Goal: Book appointment/travel/reservation

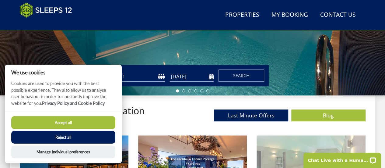
scroll to position [188, 0]
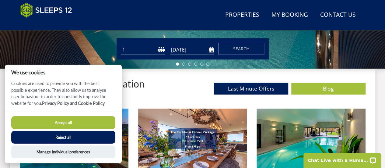
click at [83, 133] on button "Reject all" at bounding box center [63, 137] width 104 height 13
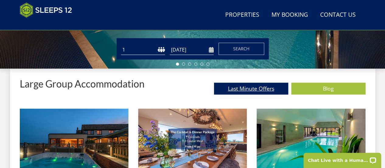
click at [233, 92] on link "Last Minute Offers" at bounding box center [251, 89] width 74 height 12
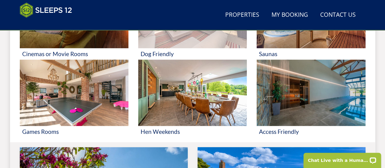
scroll to position [402, 0]
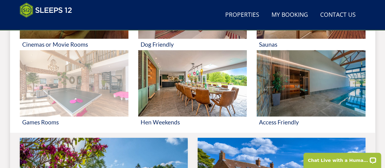
click at [73, 95] on img at bounding box center [74, 83] width 109 height 66
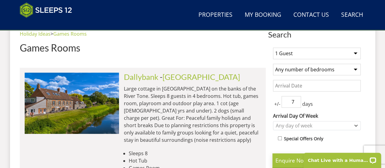
scroll to position [219, 0]
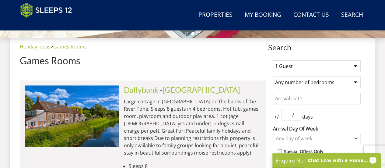
click at [362, 160] on p "Chat Live with a Human!" at bounding box center [338, 160] width 60 height 5
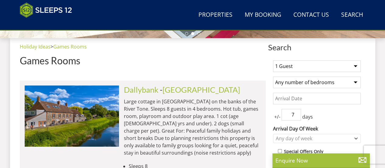
click at [249, 69] on div "Holiday Ideas > Games Rooms Games Rooms" at bounding box center [143, 57] width 246 height 28
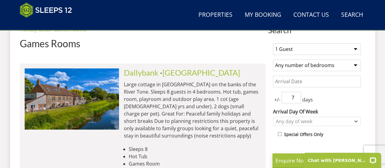
scroll to position [249, 0]
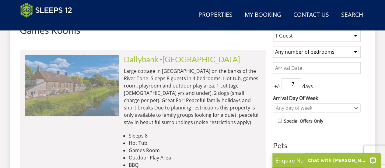
click at [111, 84] on img at bounding box center [72, 85] width 94 height 61
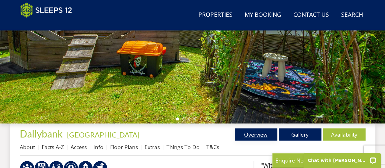
scroll to position [152, 0]
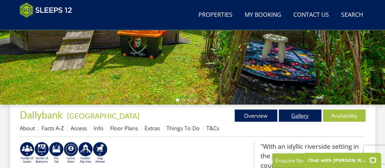
click at [299, 110] on link "Gallery" at bounding box center [300, 115] width 43 height 12
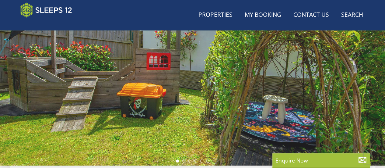
scroll to position [152, 0]
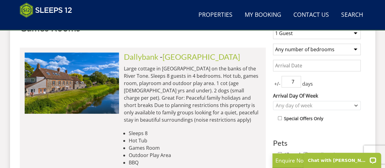
scroll to position [219, 0]
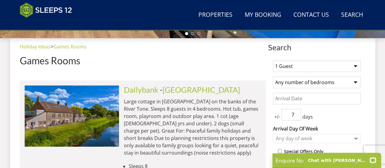
click at [309, 69] on select "1 Guest 2 Guests 3 Guests 4 Guests 5 Guests 6 Guests 7 Guests 8 Guests 9 Guests…" at bounding box center [317, 66] width 88 height 12
select select "12"
click at [273, 60] on select "1 Guest 2 Guests 3 Guests 4 Guests 5 Guests 6 Guests 7 Guests 8 Guests 9 Guests…" at bounding box center [317, 66] width 88 height 12
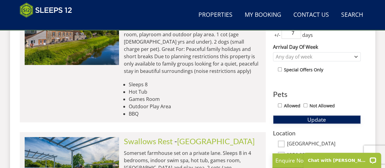
scroll to position [310, 0]
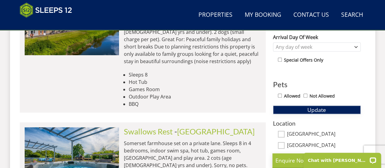
click at [314, 109] on span "Update" at bounding box center [317, 109] width 19 height 7
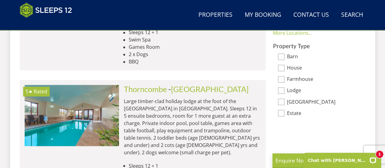
scroll to position [493, 0]
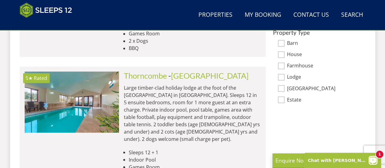
click at [376, 159] on icon "Open LiveChat chat widget" at bounding box center [373, 159] width 5 height 3
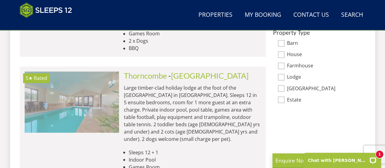
click at [108, 92] on img at bounding box center [72, 101] width 94 height 61
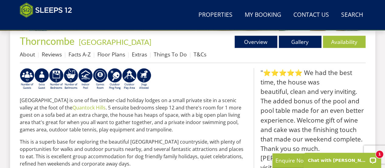
scroll to position [213, 0]
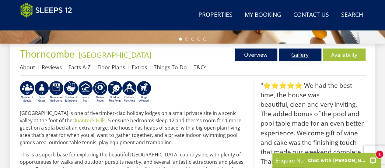
click at [300, 56] on link "Gallery" at bounding box center [300, 54] width 43 height 12
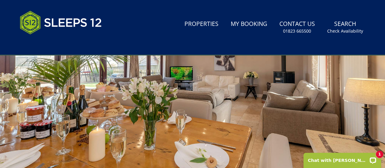
scroll to position [183, 0]
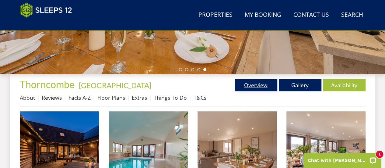
click at [255, 87] on link "Overview" at bounding box center [256, 85] width 43 height 12
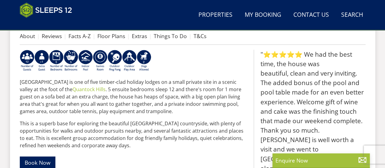
scroll to position [274, 0]
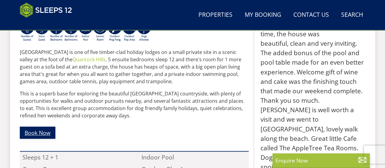
click at [46, 130] on link "Book Now" at bounding box center [38, 132] width 36 height 12
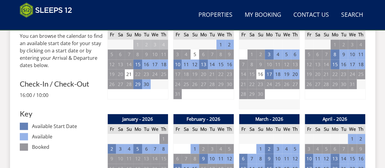
scroll to position [244, 0]
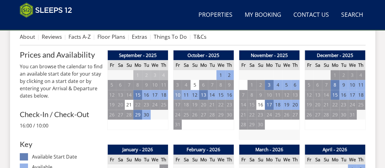
click at [178, 95] on td "10" at bounding box center [177, 95] width 9 height 10
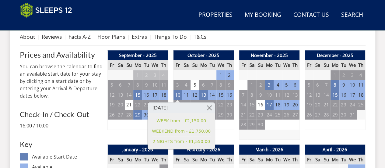
click at [215, 132] on div "October - 2025 Fr Sa Su Mo Tu We Th 26 27 28 29 30 1 2 3 4 5 6 7 8 9 10 11" at bounding box center [203, 95] width 61 height 90
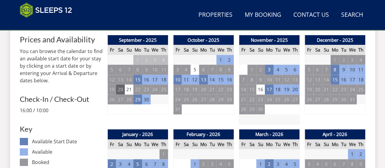
scroll to position [274, 0]
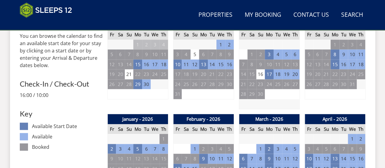
drag, startPoint x: 208, startPoint y: 101, endPoint x: 208, endPoint y: 109, distance: 7.9
click at [208, 107] on div "October - 2025 Fr Sa Su Mo Tu We Th 26 27 28 29 30 1 2 3 4 5 6 7 8 9 10 11" at bounding box center [203, 65] width 61 height 90
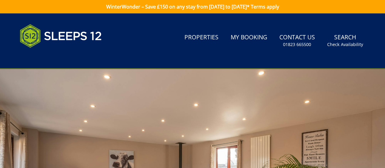
scroll to position [183, 0]
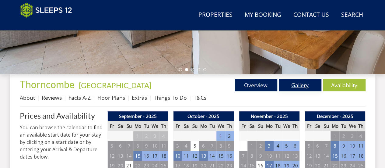
click at [312, 86] on link "Gallery" at bounding box center [300, 85] width 43 height 12
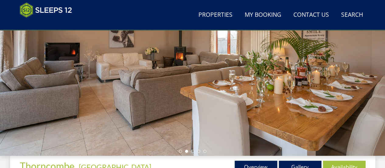
scroll to position [183, 0]
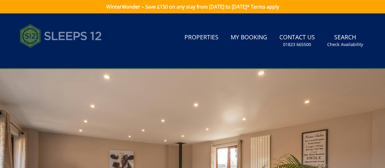
click at [76, 35] on img at bounding box center [61, 36] width 82 height 30
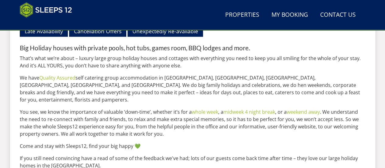
scroll to position [656, 0]
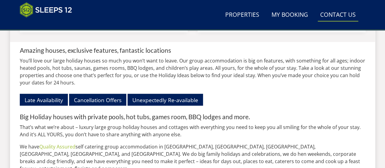
click at [337, 12] on link "Contact Us [PHONE_NUMBER]" at bounding box center [338, 15] width 41 height 14
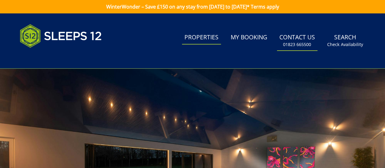
click at [207, 39] on link "Properties" at bounding box center [201, 38] width 39 height 14
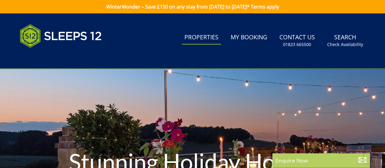
click at [321, 158] on p "Enquire Now" at bounding box center [321, 160] width 91 height 8
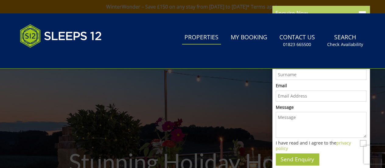
click at [361, 8] on div "Enquire Now" at bounding box center [322, 13] width 98 height 15
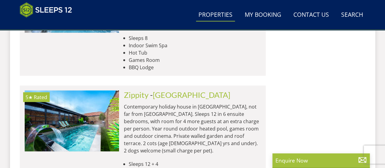
scroll to position [548, 0]
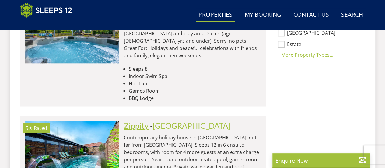
click at [147, 121] on link "Zippity" at bounding box center [136, 125] width 25 height 9
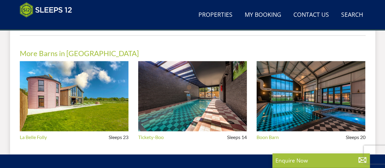
scroll to position [708, 0]
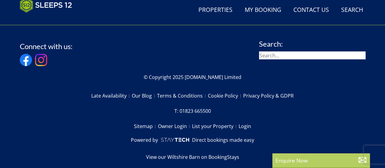
click at [308, 157] on p "Enquire Now" at bounding box center [321, 160] width 91 height 8
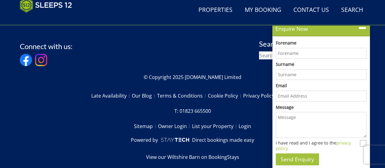
scroll to position [0, 0]
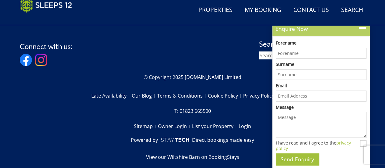
click at [365, 28] on icon at bounding box center [362, 28] width 9 height 9
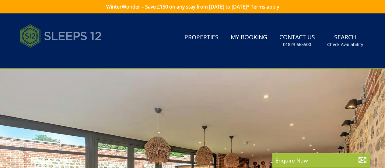
click at [62, 34] on img at bounding box center [61, 36] width 82 height 30
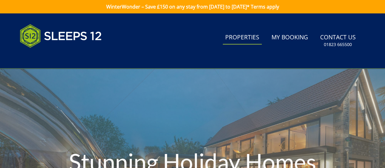
click at [238, 37] on link "Properties" at bounding box center [242, 38] width 39 height 14
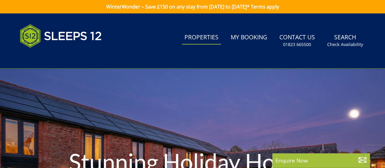
click at [283, 157] on p "Enquire Now" at bounding box center [321, 160] width 91 height 8
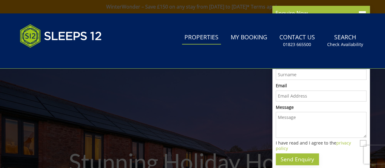
scroll to position [0, 0]
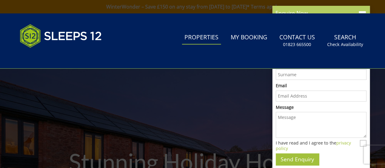
click at [309, 12] on p "Enquire Now" at bounding box center [321, 13] width 91 height 8
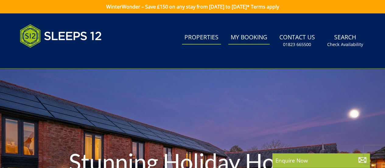
click at [240, 39] on link "My Booking" at bounding box center [249, 38] width 41 height 14
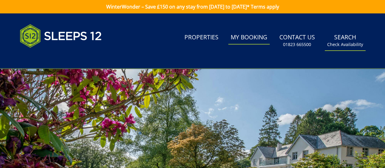
click at [346, 34] on link "Search Check Availability" at bounding box center [345, 41] width 41 height 20
click at [355, 38] on link "Search Check Availability" at bounding box center [345, 41] width 41 height 20
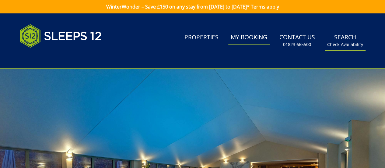
click at [350, 39] on link "Search Check Availability" at bounding box center [345, 41] width 41 height 20
click at [228, 6] on link "WinterWonder – Save £150 on any stay from [DATE] to [DATE]* Terms apply" at bounding box center [192, 6] width 385 height 13
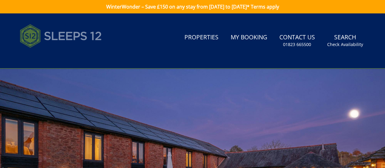
click at [66, 39] on img at bounding box center [61, 36] width 82 height 30
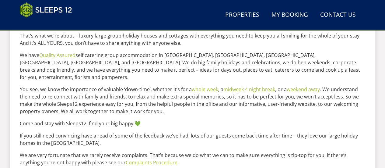
scroll to position [930, 0]
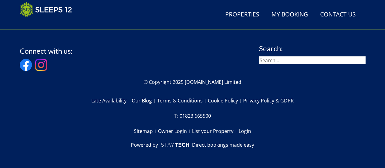
click at [280, 59] on input "search" at bounding box center [312, 60] width 107 height 8
type input "chat"
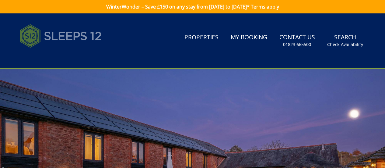
click at [84, 35] on img at bounding box center [61, 36] width 82 height 30
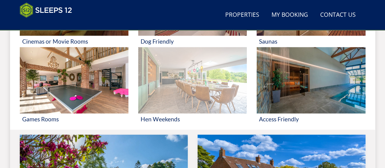
scroll to position [432, 0]
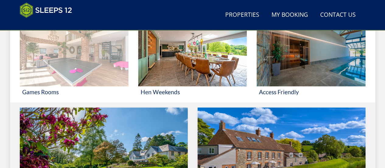
click at [66, 66] on img at bounding box center [74, 53] width 109 height 66
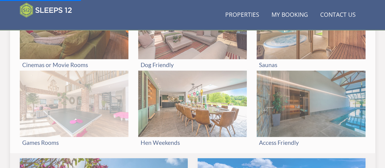
scroll to position [412, 0]
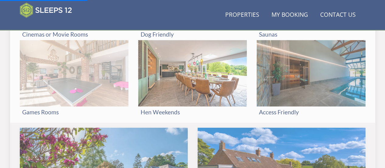
click at [70, 96] on img at bounding box center [74, 73] width 109 height 66
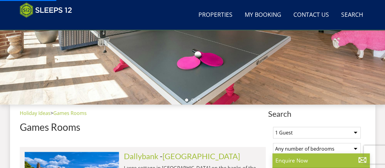
scroll to position [244, 0]
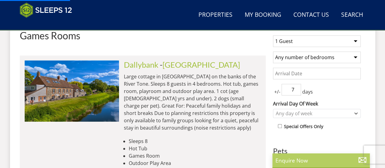
click at [345, 158] on p "Enquire Now" at bounding box center [321, 160] width 91 height 8
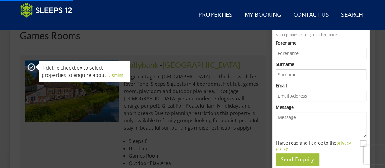
scroll to position [0, 0]
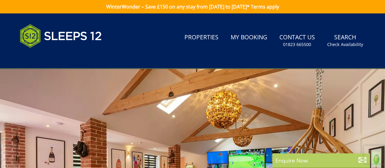
click at [344, 158] on p "Enquire Now" at bounding box center [321, 160] width 91 height 8
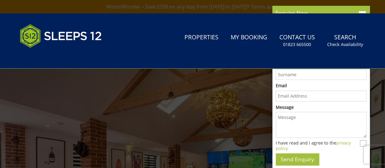
click at [365, 144] on input "I have read and I agree to the privacy policy" at bounding box center [363, 143] width 7 height 7
checkbox input "true"
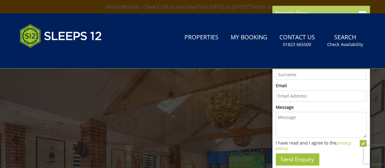
click at [364, 8] on div "Enquire Now" at bounding box center [322, 13] width 98 height 15
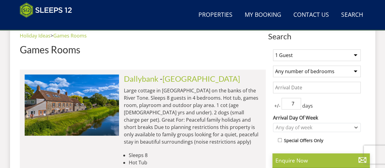
scroll to position [213, 0]
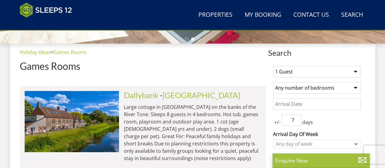
click at [295, 76] on select "1 Guest 2 Guests 3 Guests 4 Guests 5 Guests 6 Guests 7 Guests 8 Guests 9 Guests…" at bounding box center [317, 72] width 88 height 12
select select "12"
click at [273, 66] on select "1 Guest 2 Guests 3 Guests 4 Guests 5 Guests 6 Guests 7 Guests 8 Guests 9 Guests…" at bounding box center [317, 72] width 88 height 12
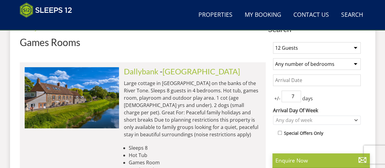
scroll to position [274, 0]
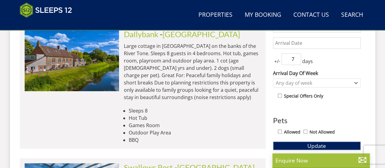
click at [311, 145] on span "Update" at bounding box center [317, 145] width 19 height 7
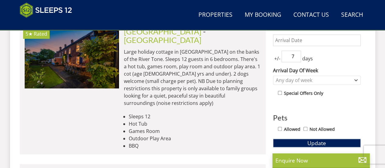
scroll to position [244, 0]
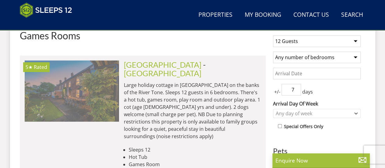
click at [106, 73] on img at bounding box center [72, 90] width 94 height 61
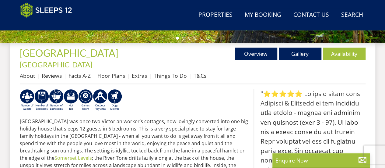
scroll to position [152, 0]
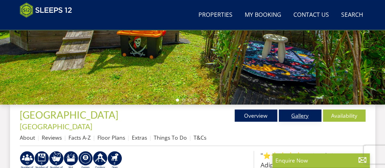
click at [298, 120] on link "Gallery" at bounding box center [300, 115] width 43 height 12
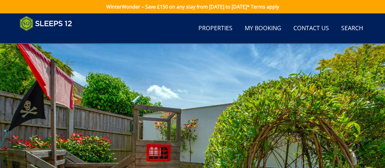
scroll to position [122, 0]
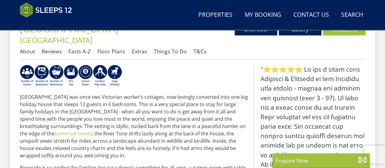
scroll to position [335, 0]
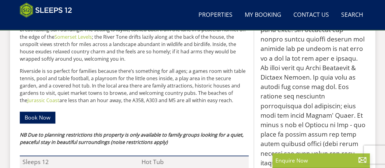
select select "12"
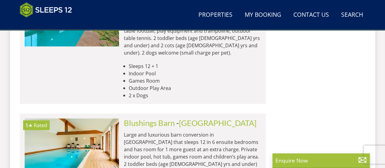
scroll to position [609, 0]
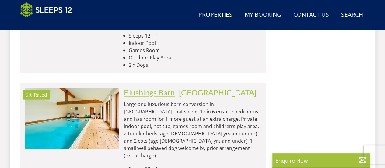
click at [157, 88] on link "Blushings Barn" at bounding box center [149, 92] width 51 height 9
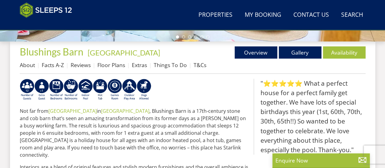
scroll to position [183, 0]
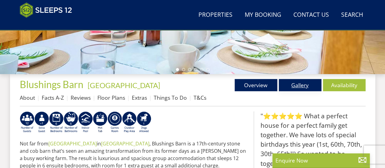
click at [300, 82] on link "Gallery" at bounding box center [300, 85] width 43 height 12
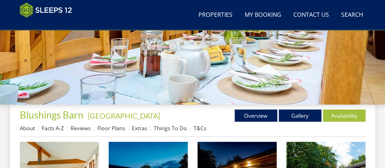
scroll to position [152, 0]
click at [261, 112] on link "Overview" at bounding box center [256, 115] width 43 height 12
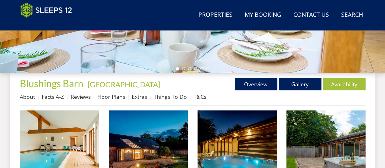
scroll to position [244, 0]
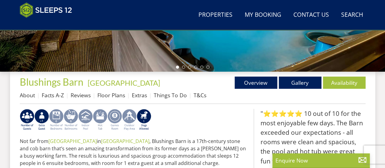
scroll to position [188, 0]
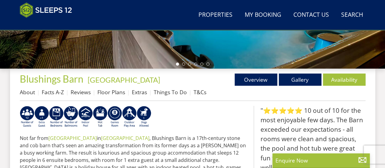
select select "12"
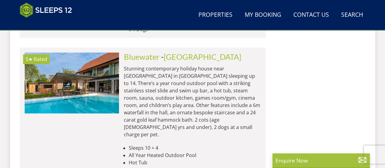
scroll to position [2621, 0]
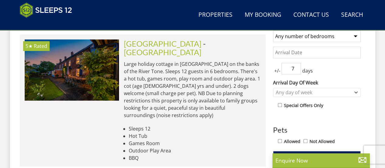
scroll to position [230, 0]
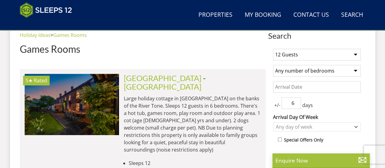
click at [297, 105] on input "6" at bounding box center [292, 103] width 20 height 12
click at [297, 105] on input "5" at bounding box center [292, 103] width 20 height 12
click at [297, 105] on input "4" at bounding box center [292, 103] width 20 height 12
click at [297, 105] on input "3" at bounding box center [292, 103] width 20 height 12
click at [297, 105] on input "2" at bounding box center [292, 103] width 20 height 12
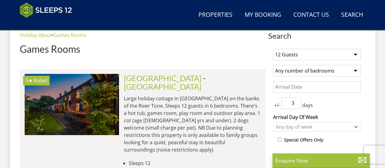
type input "3"
click at [297, 98] on input "3" at bounding box center [292, 103] width 20 height 12
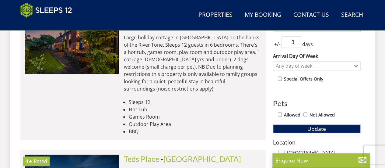
click at [307, 127] on button "Update" at bounding box center [317, 128] width 88 height 9
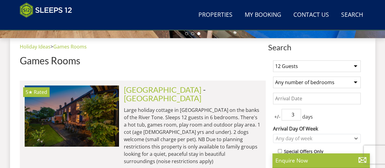
scroll to position [249, 0]
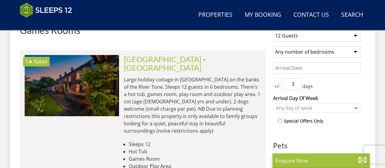
click at [297, 65] on input "Date" at bounding box center [317, 68] width 88 height 12
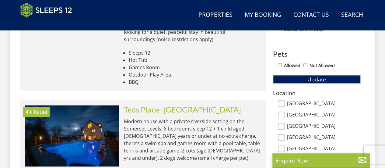
scroll to position [402, 0]
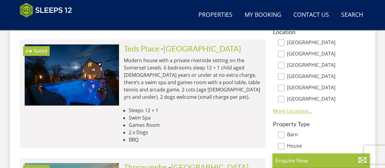
click at [295, 110] on link "More Locations..." at bounding box center [292, 111] width 39 height 7
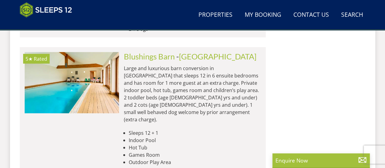
scroll to position [706, 0]
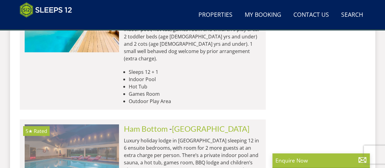
click at [102, 124] on img at bounding box center [72, 154] width 94 height 61
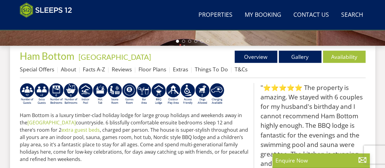
scroll to position [213, 0]
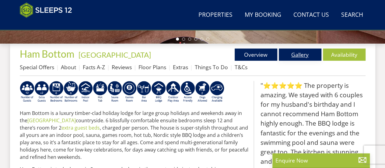
click at [300, 52] on link "Gallery" at bounding box center [300, 54] width 43 height 12
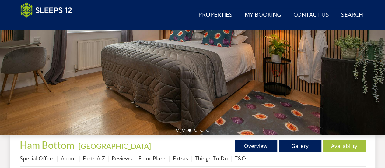
scroll to position [183, 0]
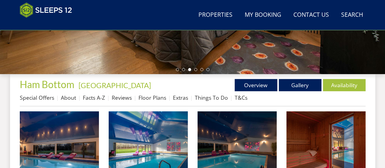
click at [263, 91] on div "Properties [GEOGRAPHIC_DATA] - [GEOGRAPHIC_DATA] Overview Gallery Availability …" at bounding box center [193, 92] width 346 height 27
click at [262, 88] on link "Overview" at bounding box center [256, 85] width 43 height 12
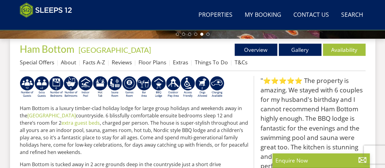
scroll to position [183, 0]
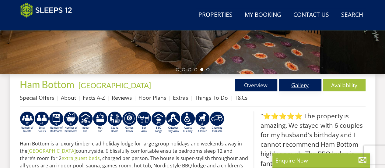
click at [297, 88] on link "Gallery" at bounding box center [300, 85] width 43 height 12
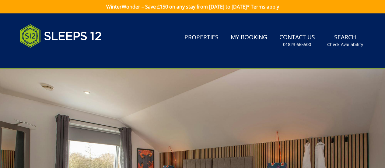
scroll to position [152, 0]
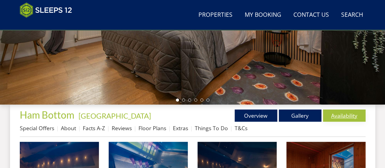
click at [338, 118] on link "Availability" at bounding box center [344, 115] width 43 height 12
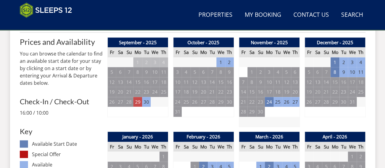
scroll to position [244, 0]
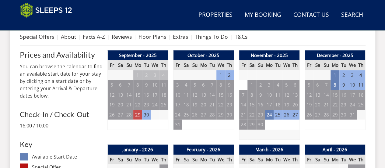
click at [134, 116] on td "29" at bounding box center [137, 115] width 9 height 10
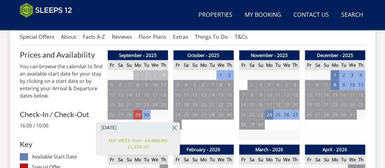
click at [140, 115] on td "29" at bounding box center [137, 115] width 9 height 10
click at [174, 128] on link at bounding box center [174, 127] width 11 height 11
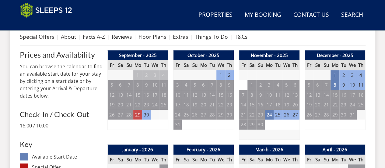
click at [135, 115] on td "29" at bounding box center [137, 115] width 9 height 10
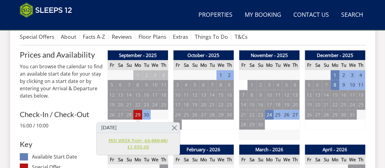
click at [152, 143] on strike "£1,950.00" at bounding box center [156, 140] width 22 height 5
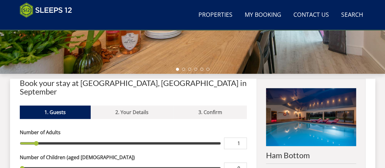
scroll to position [91, 0]
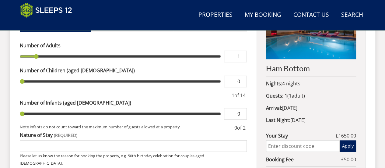
scroll to position [183, 0]
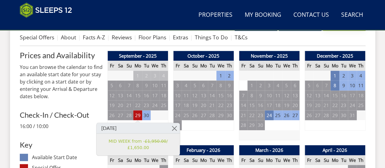
scroll to position [244, 0]
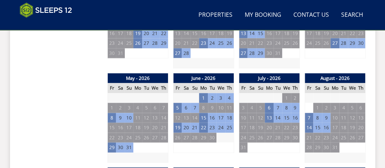
scroll to position [427, 0]
